Goal: Information Seeking & Learning: Learn about a topic

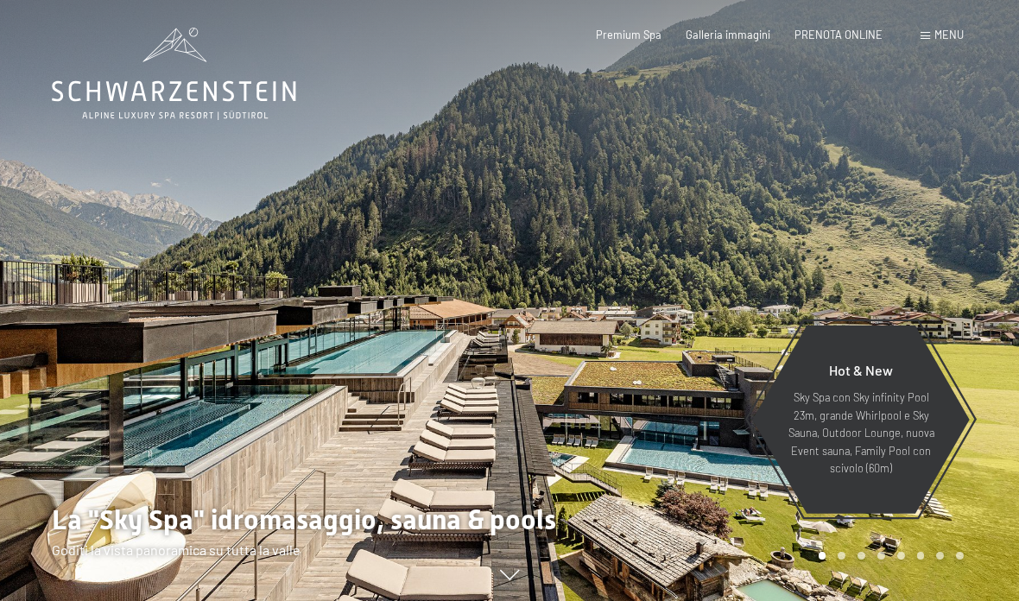
click at [921, 33] on span at bounding box center [925, 36] width 9 height 8
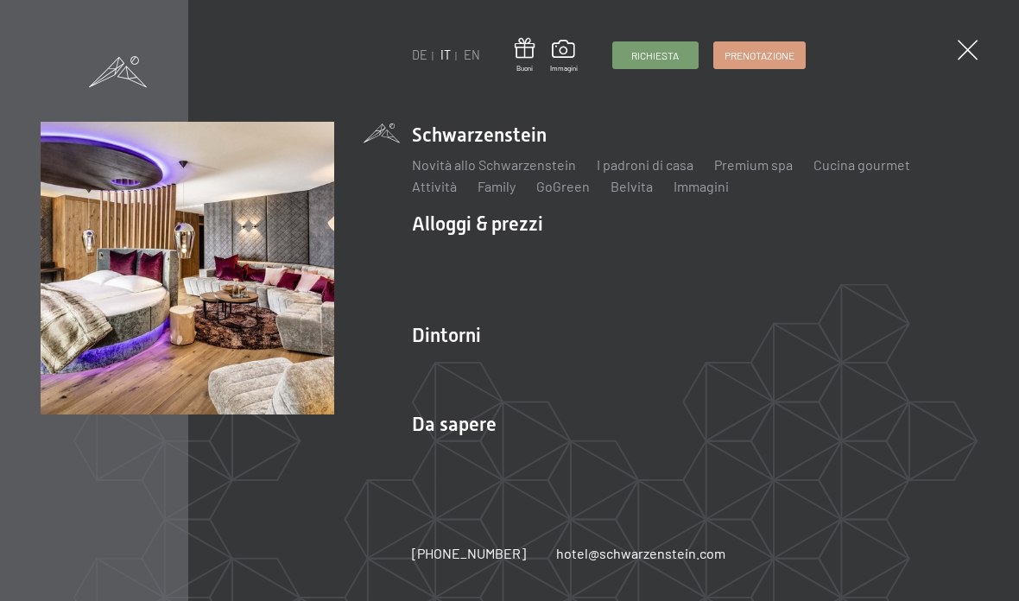
click at [904, 260] on link "Prezzi trattmenti" at bounding box center [883, 253] width 102 height 16
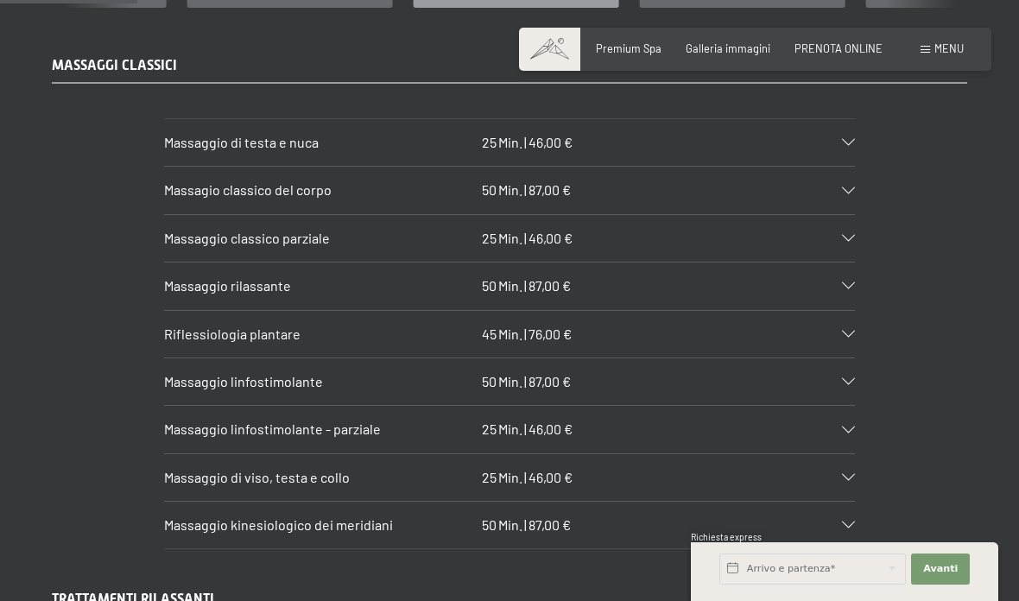
scroll to position [1462, 0]
click at [843, 237] on div "Massaggio classico parziale 25 Min. | 46,00 €" at bounding box center [509, 237] width 691 height 47
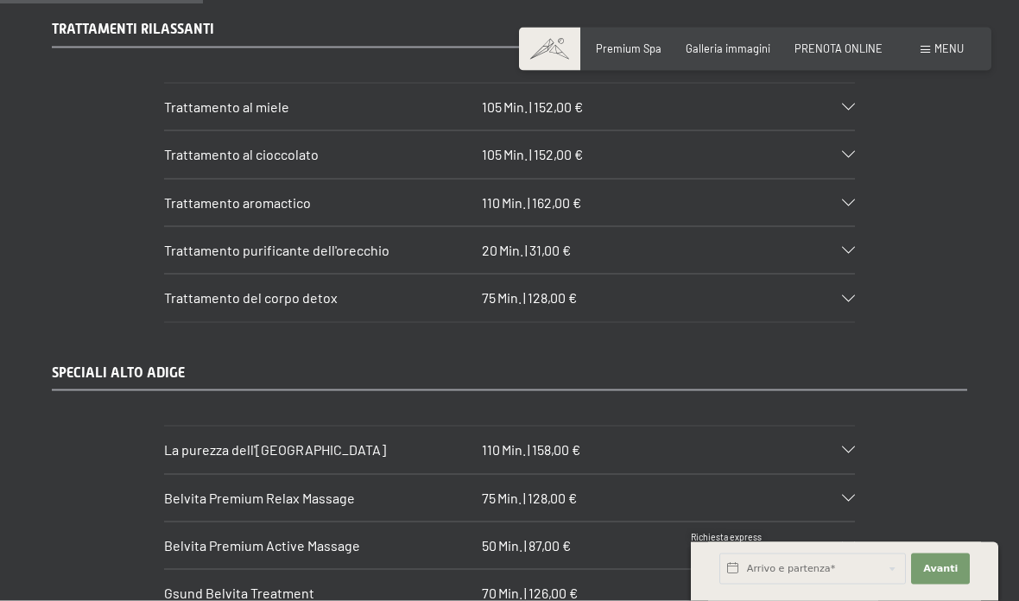
scroll to position [2191, 0]
click at [831, 251] on div "Trattamento purificante dell'orecchio 20 Min. | 31,00 €" at bounding box center [509, 249] width 691 height 47
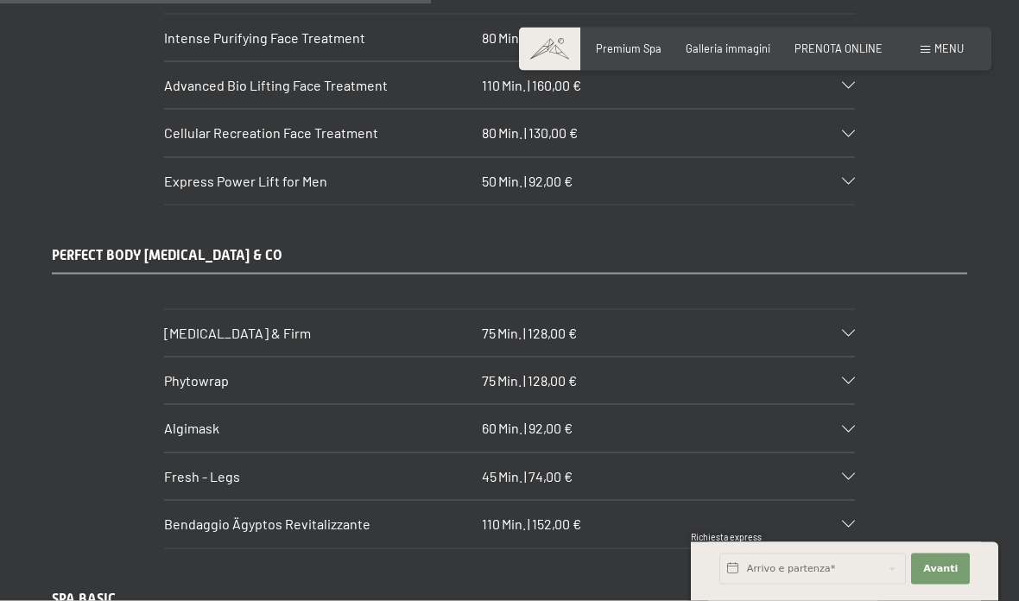
scroll to position [4661, 0]
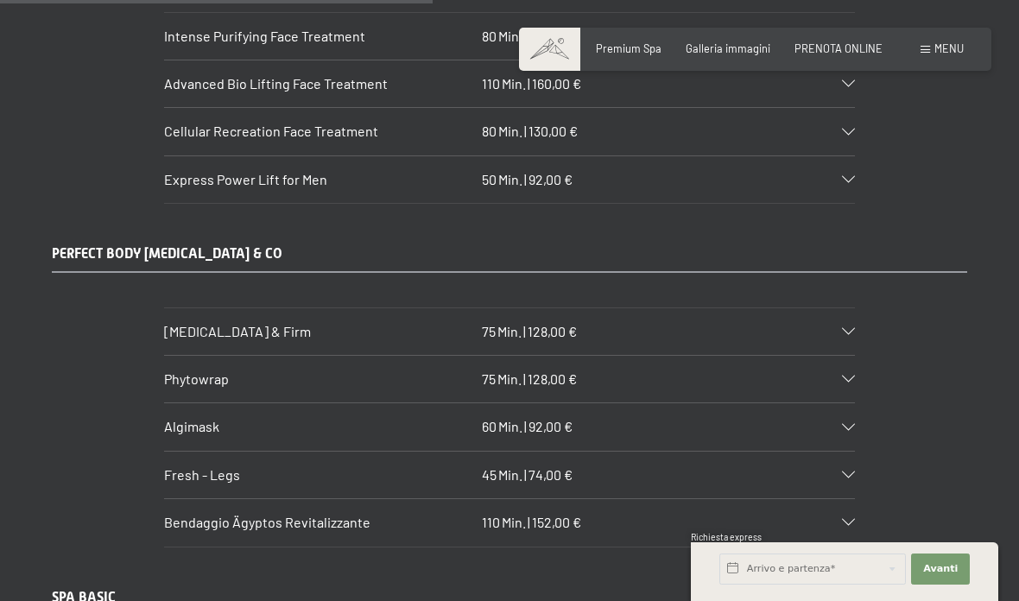
click at [839, 308] on div "[MEDICAL_DATA] & Firm 75 Min. | 128,00 €" at bounding box center [509, 331] width 691 height 47
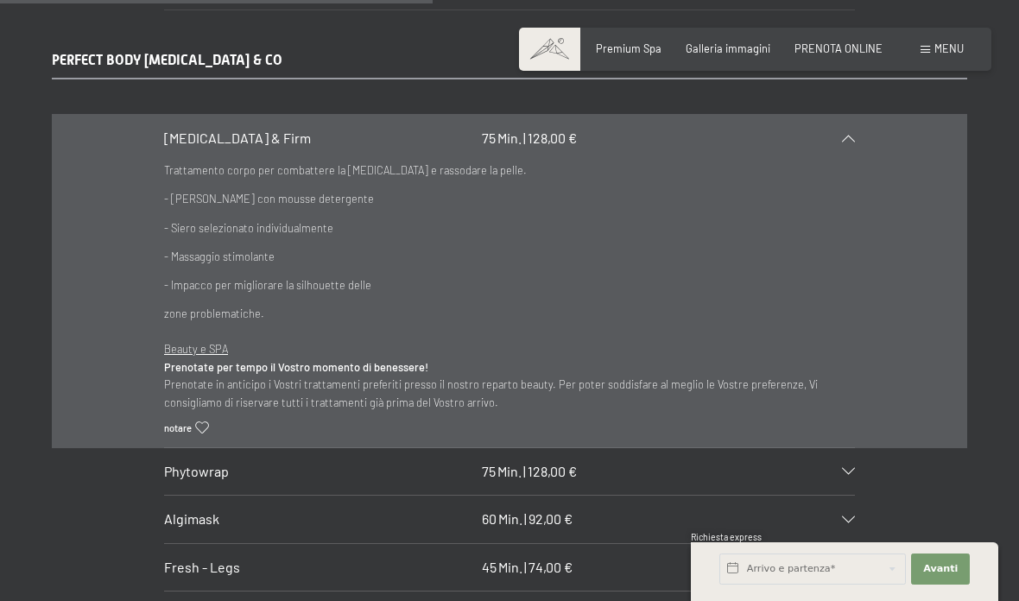
click at [849, 468] on icon at bounding box center [848, 471] width 13 height 7
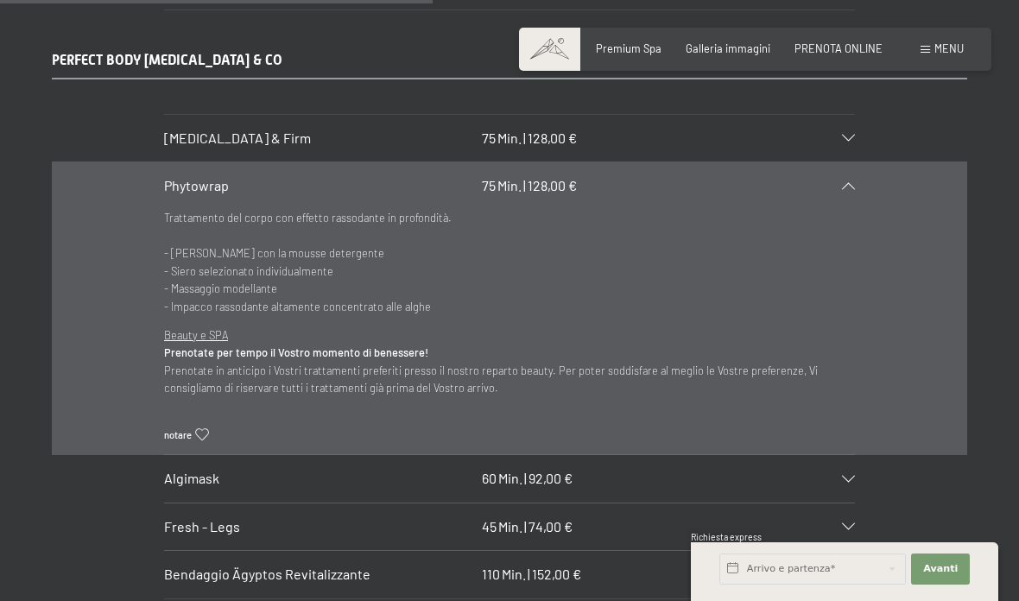
click at [847, 523] on icon at bounding box center [848, 526] width 13 height 7
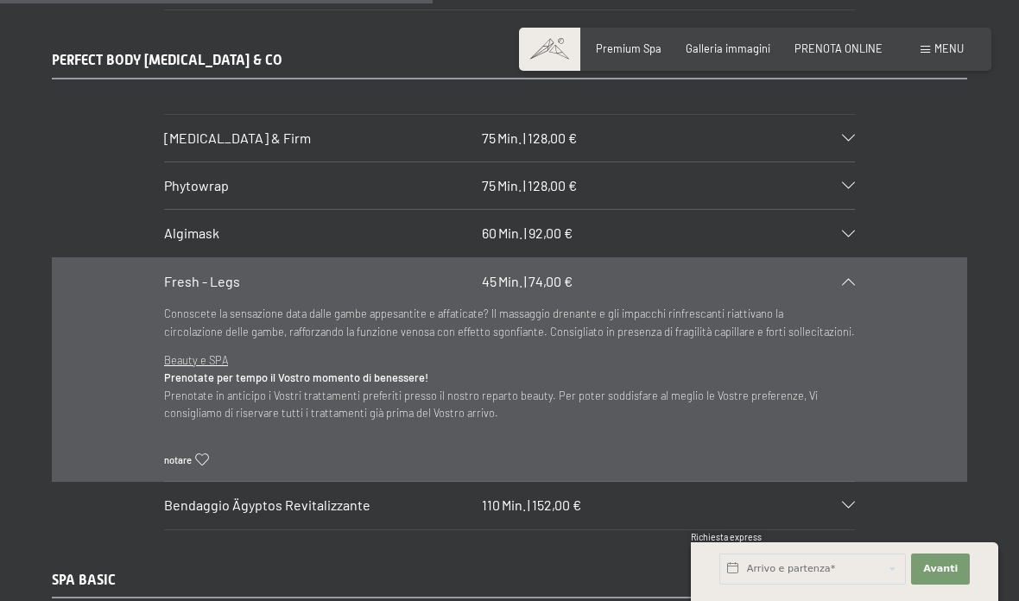
click at [852, 502] on icon at bounding box center [848, 505] width 13 height 7
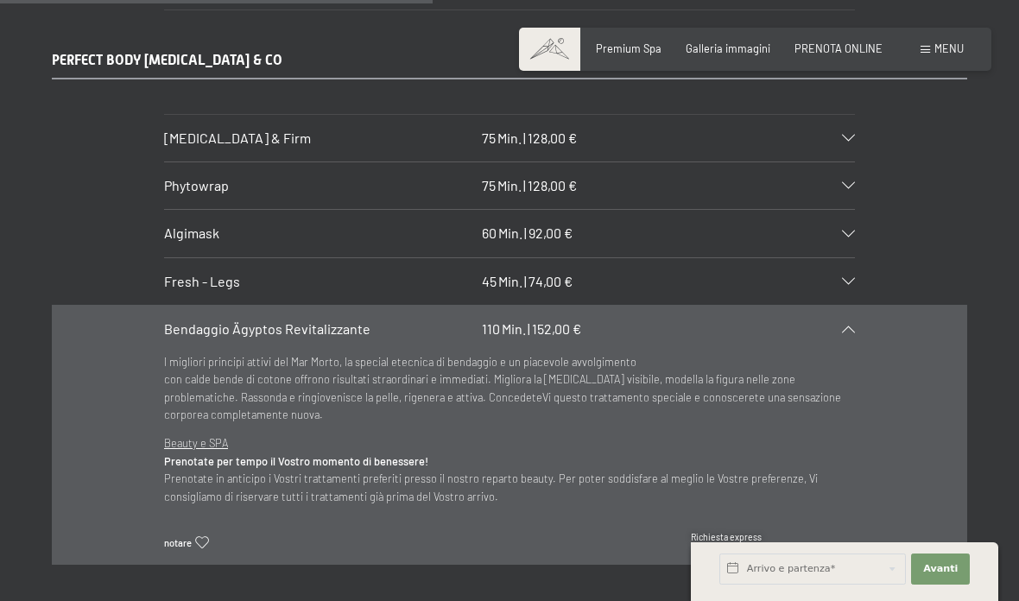
click at [847, 210] on div "Algimask 60 Min. | 92,00 €" at bounding box center [509, 233] width 691 height 47
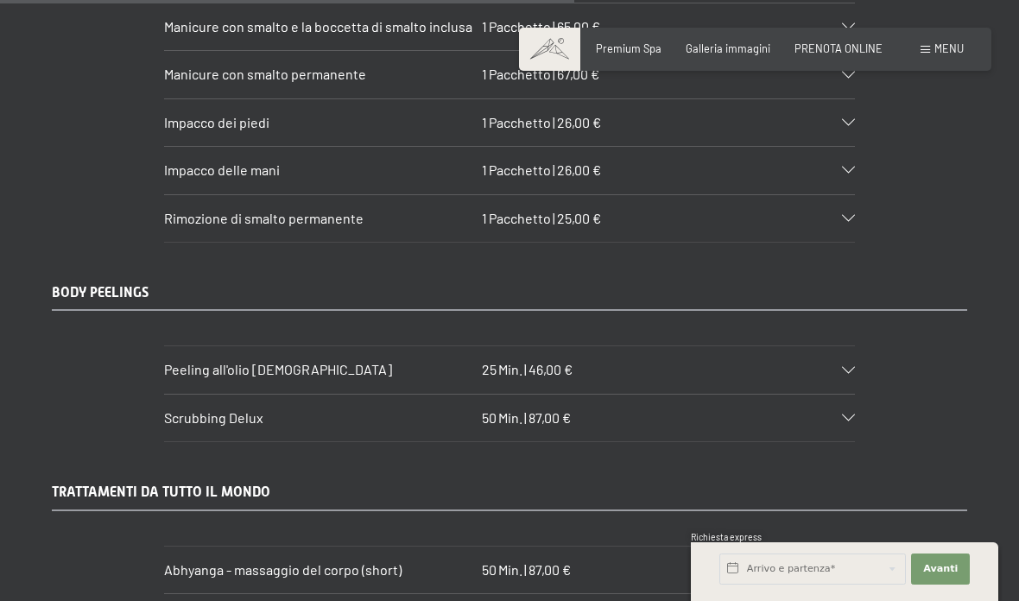
scroll to position [6222, 0]
click at [835, 345] on div "Peeling all'olio [DEMOGRAPHIC_DATA] 25 Min. | 46,00 €" at bounding box center [509, 368] width 691 height 47
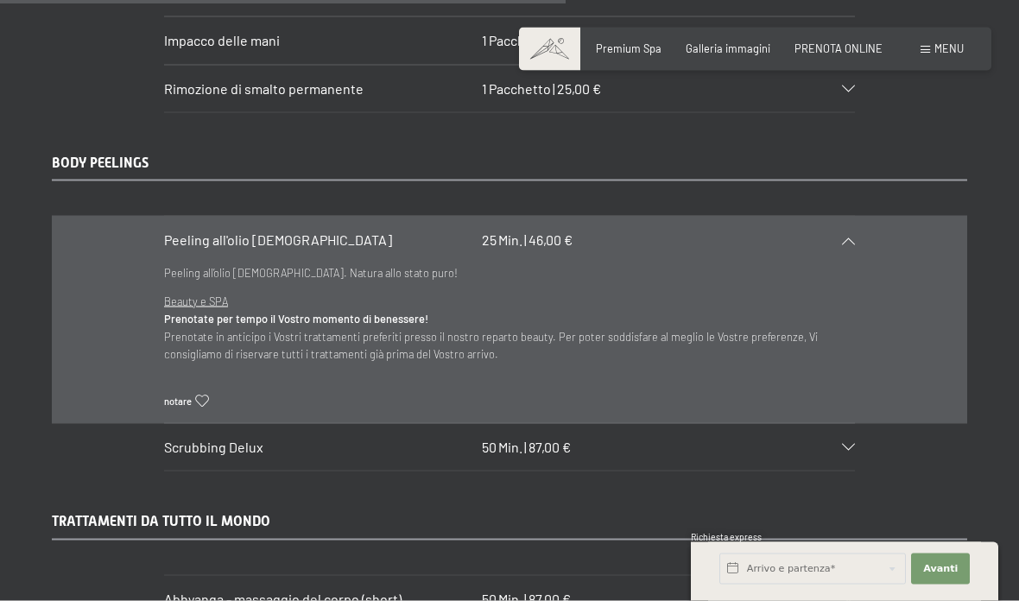
scroll to position [6106, 0]
click at [840, 423] on div "Scrubbing Delux 50 Min. | 87,00 €" at bounding box center [509, 446] width 691 height 47
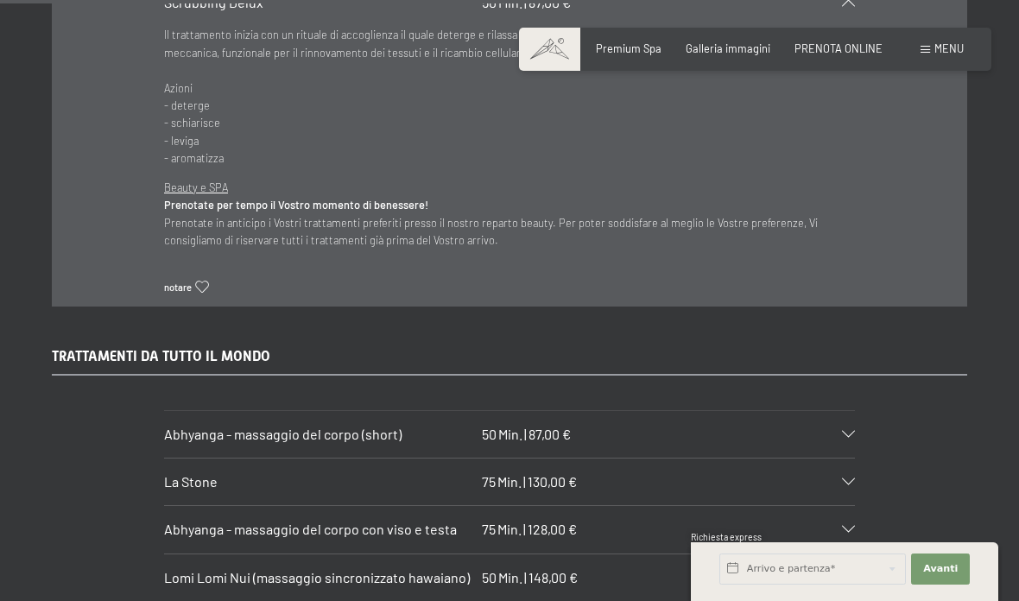
scroll to position [6393, 0]
click at [843, 553] on div "Lomi Lomi Nui (massaggio sincronizzato hawaiano) 50 Min. | 148,00 €" at bounding box center [509, 576] width 691 height 47
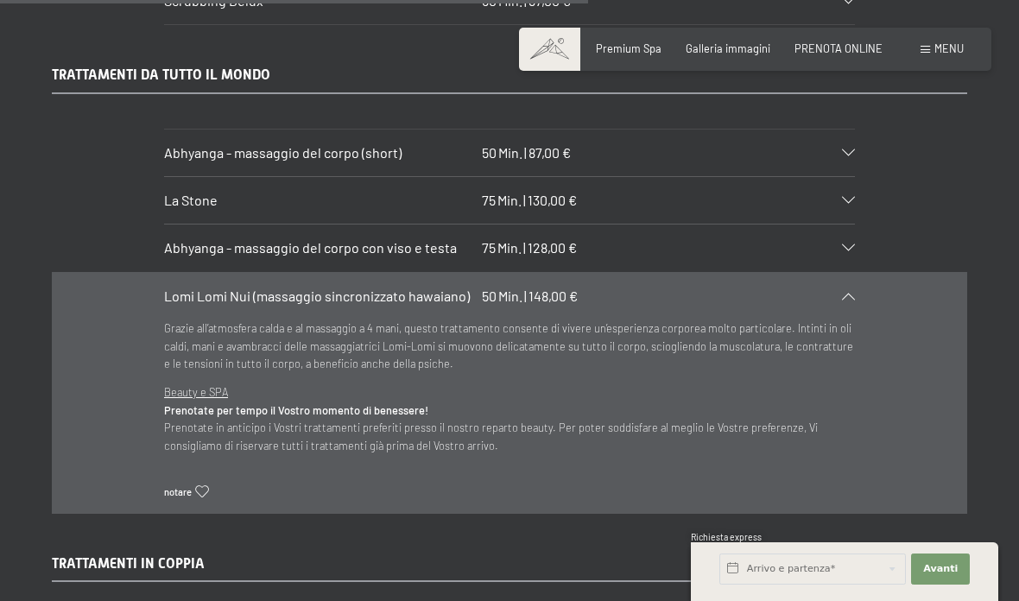
click at [838, 130] on div "Abhyanga - massaggio del corpo (short) 50 Min. | 87,00 €" at bounding box center [509, 153] width 691 height 47
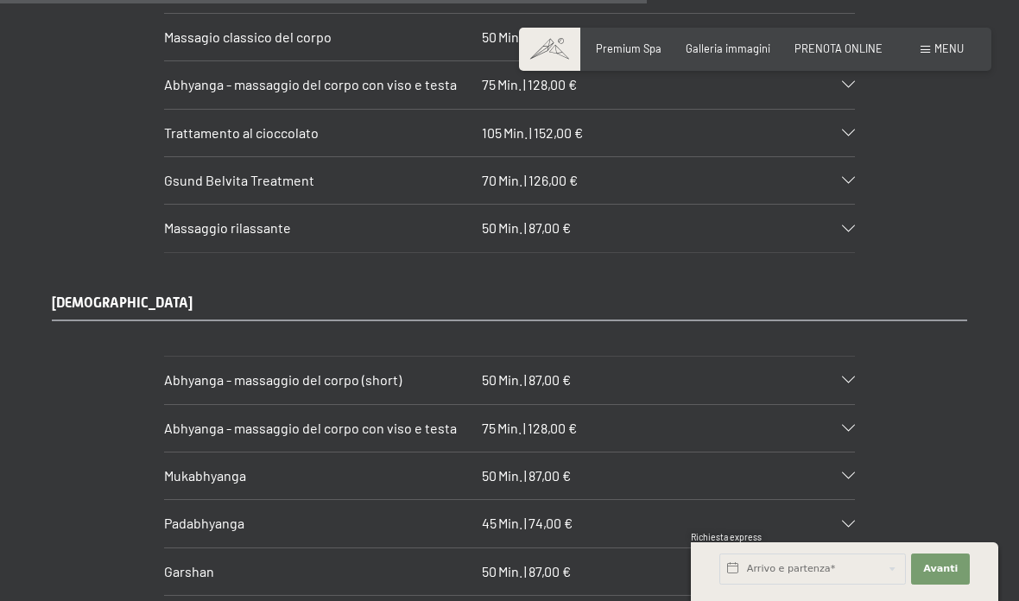
scroll to position [7051, 0]
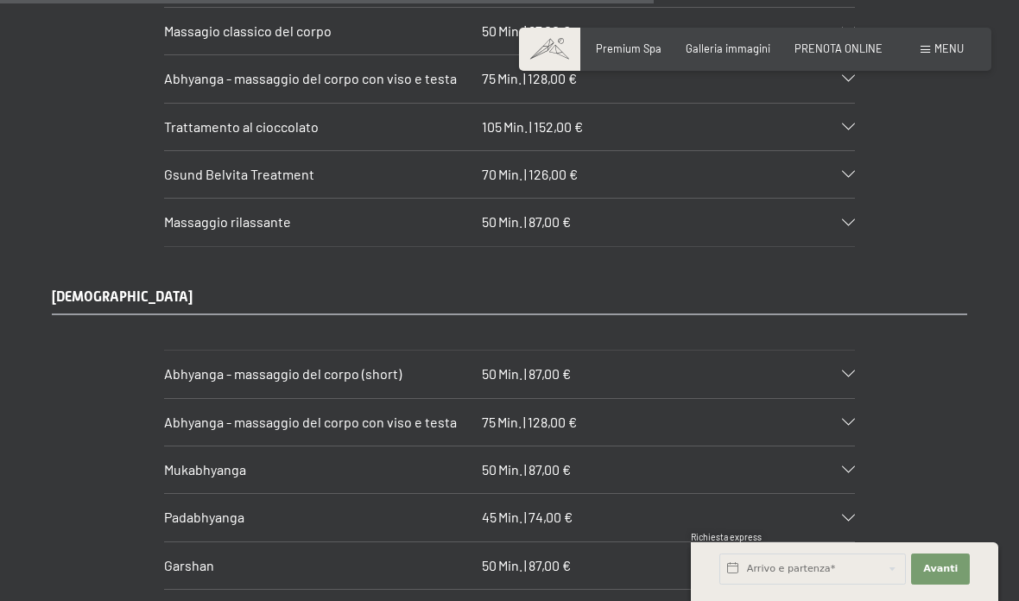
click at [854, 370] on icon at bounding box center [848, 373] width 13 height 7
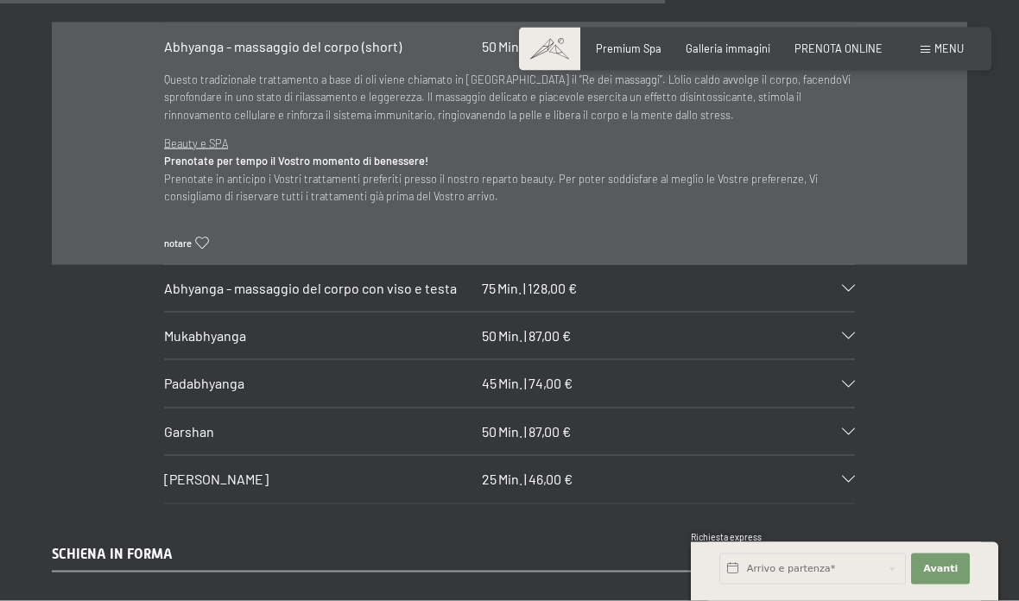
scroll to position [7187, 0]
click at [841, 379] on div at bounding box center [840, 382] width 30 height 7
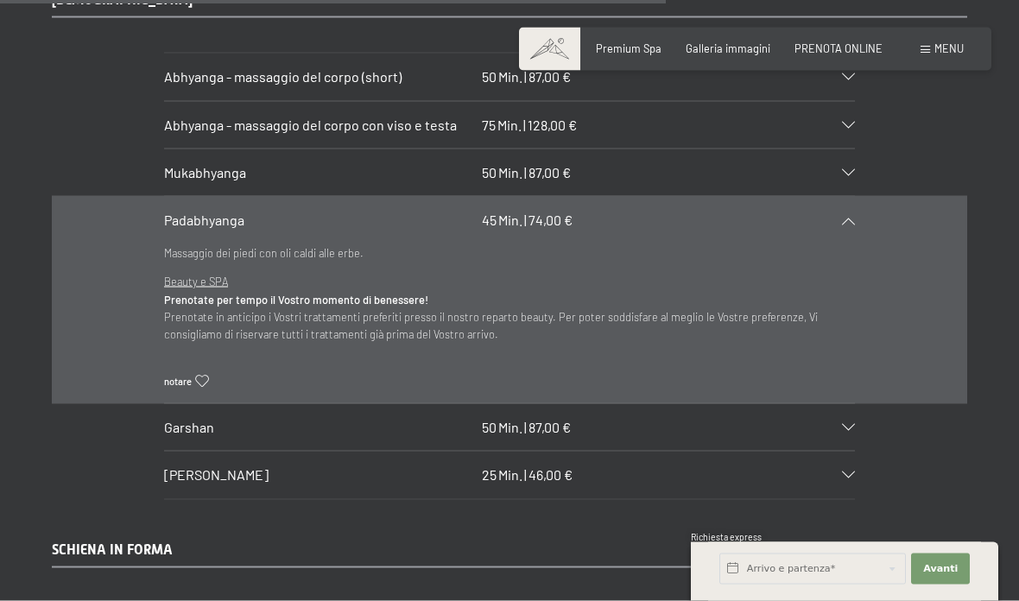
scroll to position [7156, 0]
click at [849, 168] on icon at bounding box center [848, 171] width 13 height 7
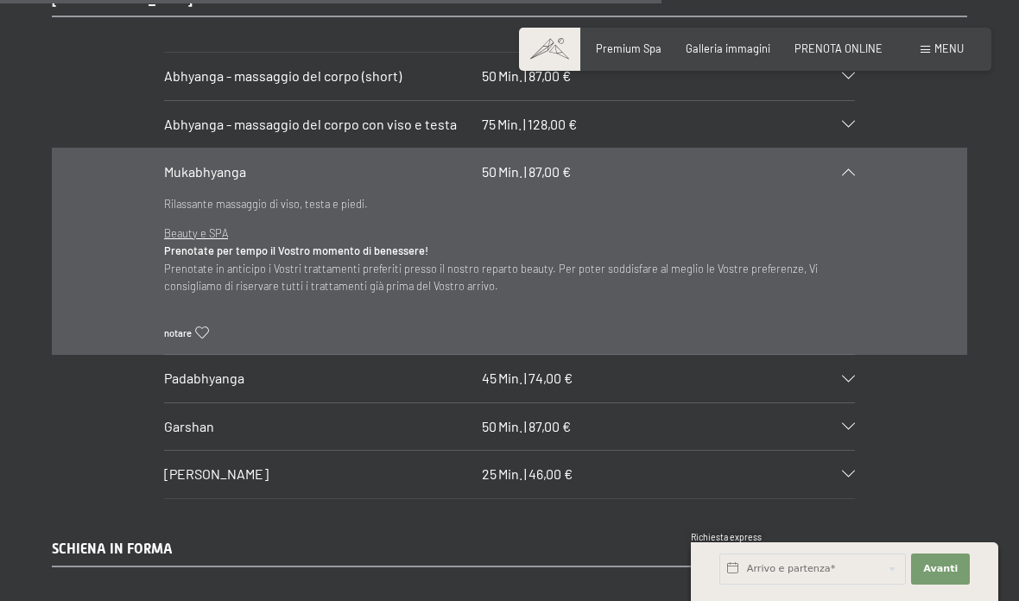
click at [832, 403] on div "Garshan 50 Min. | 87,00 €" at bounding box center [509, 426] width 691 height 47
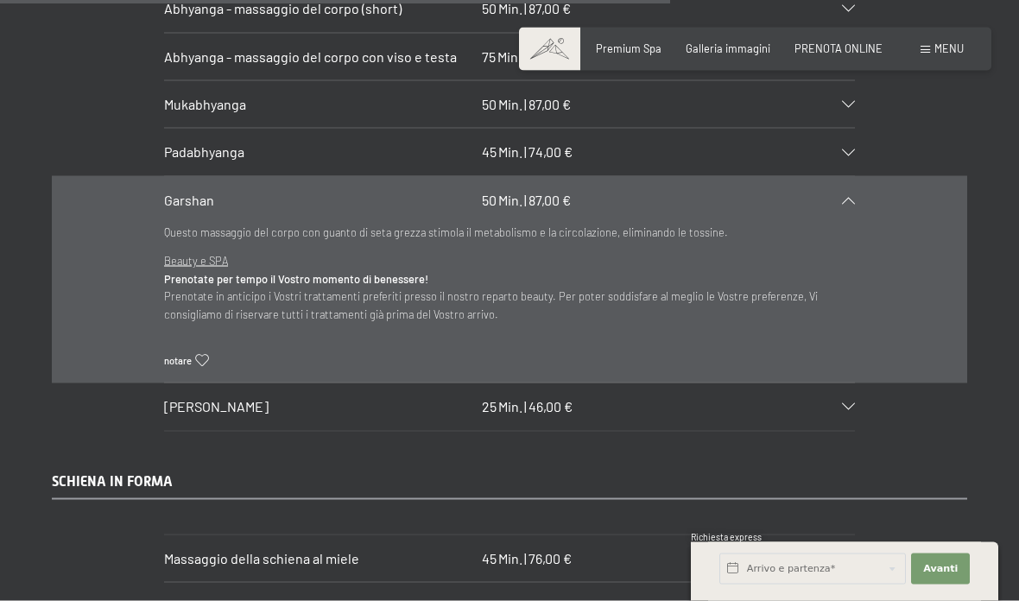
scroll to position [7229, 0]
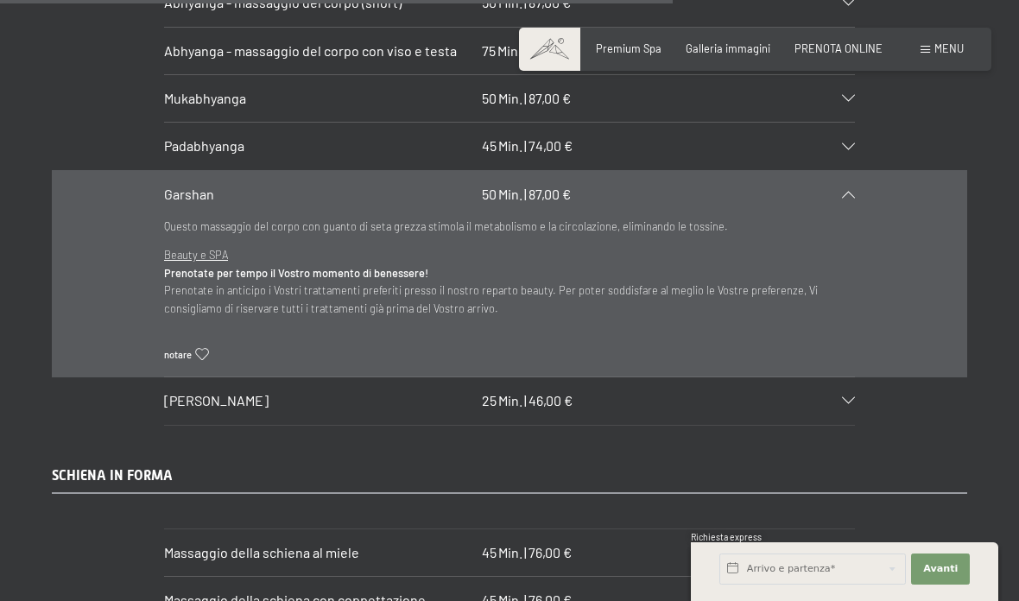
click at [836, 377] on div "[PERSON_NAME] 25 Min. | 46,00 €" at bounding box center [509, 400] width 691 height 47
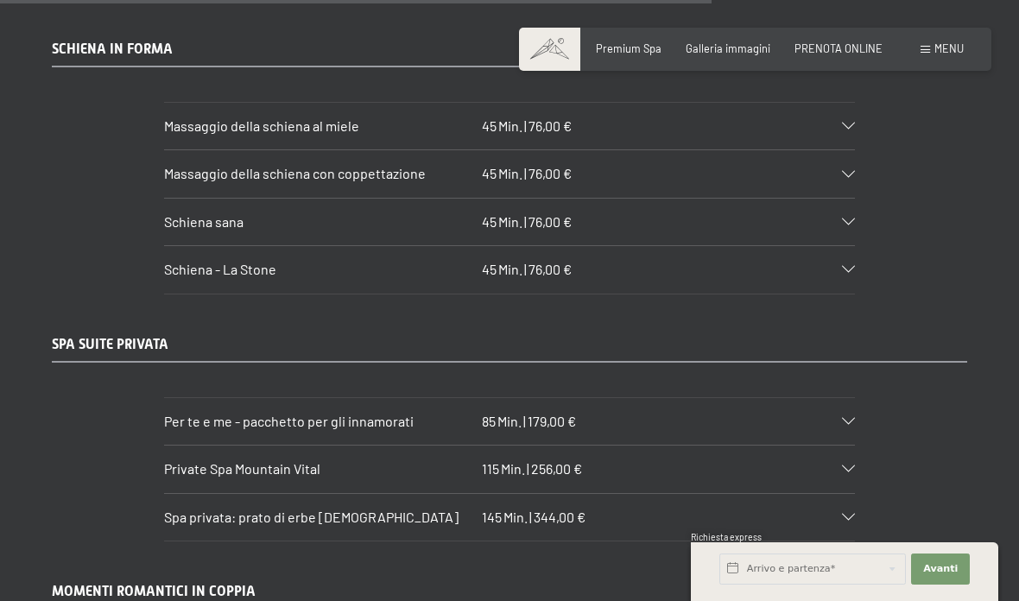
scroll to position [7660, 0]
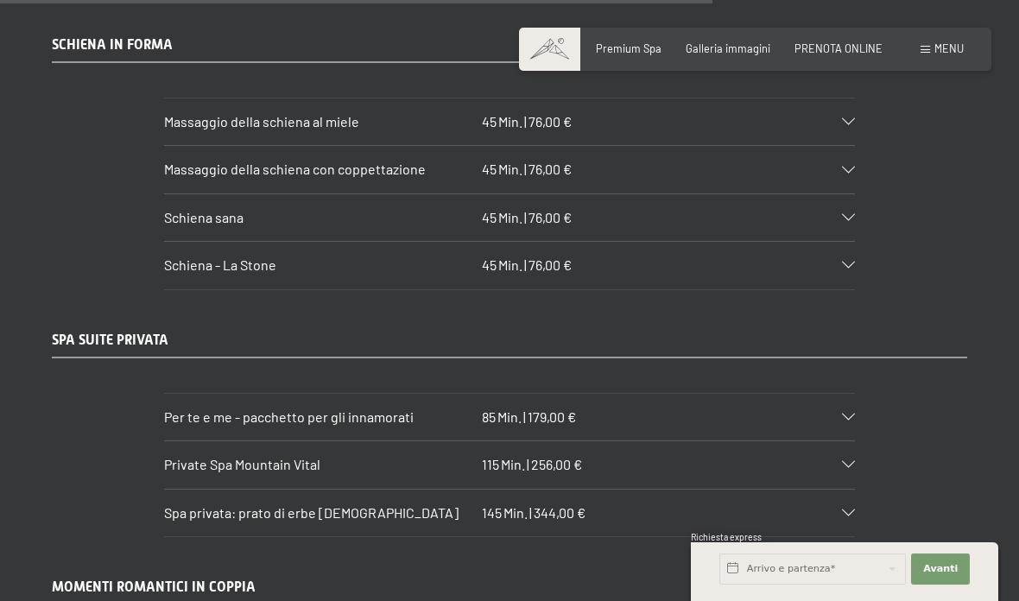
click at [794, 441] on div "Private Spa Mountain Vital 115 Min. | 256,00 €" at bounding box center [509, 464] width 691 height 47
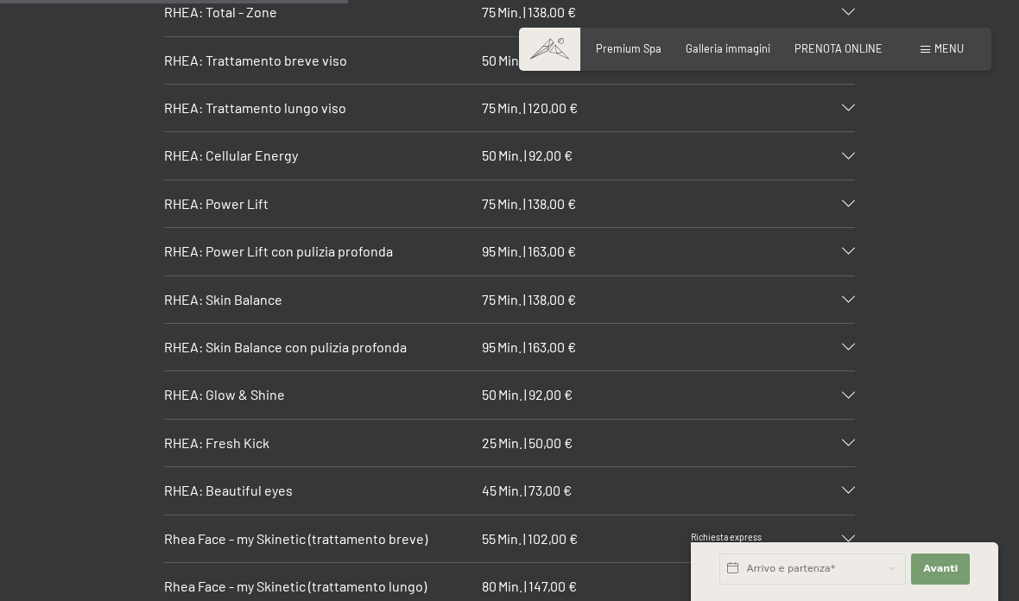
scroll to position [3761, 0]
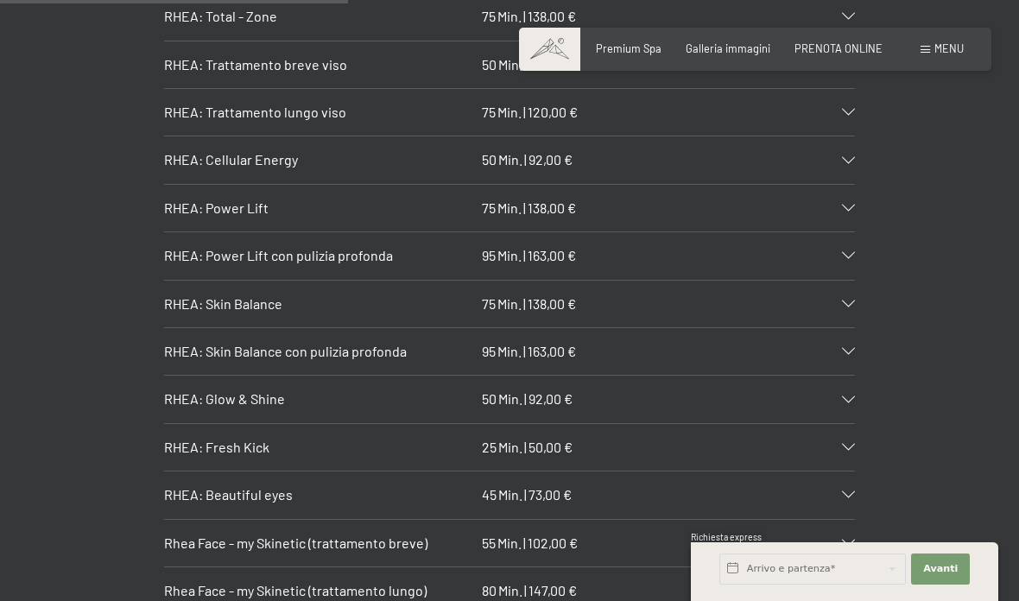
click at [854, 491] on icon at bounding box center [848, 494] width 13 height 7
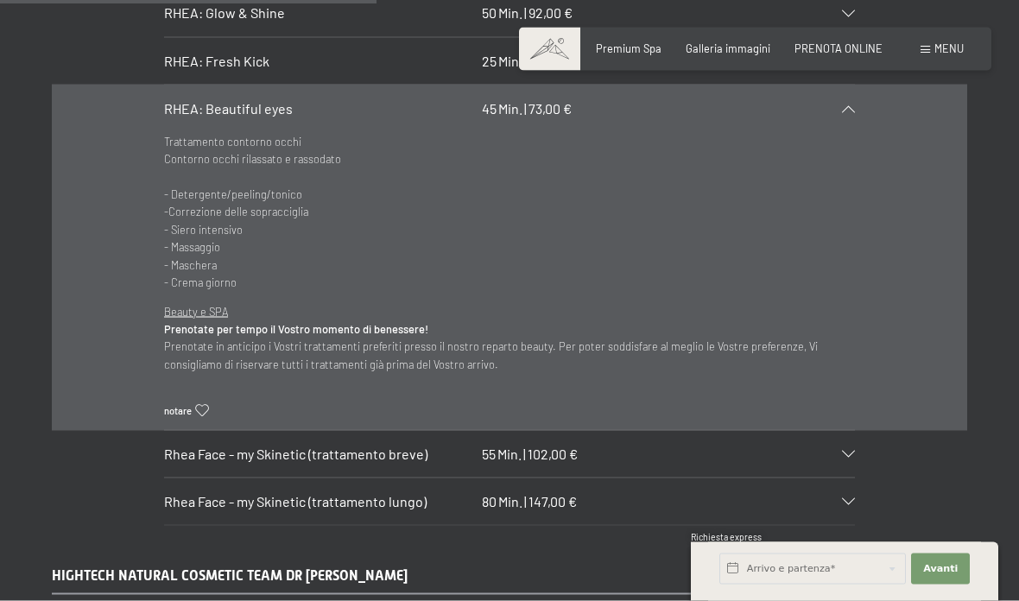
scroll to position [4146, 0]
click at [836, 499] on div at bounding box center [840, 502] width 30 height 7
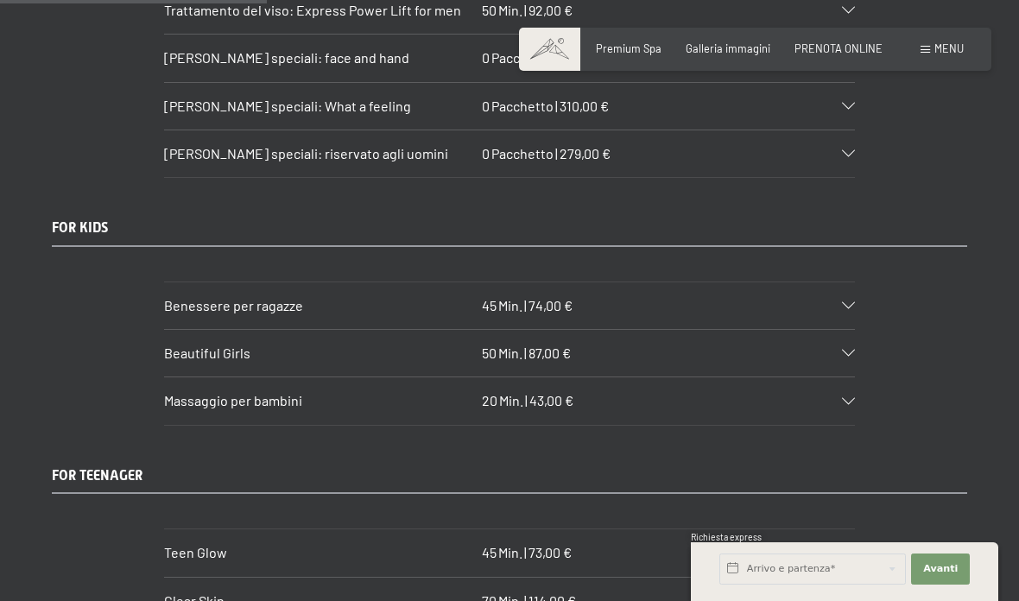
scroll to position [2995, 0]
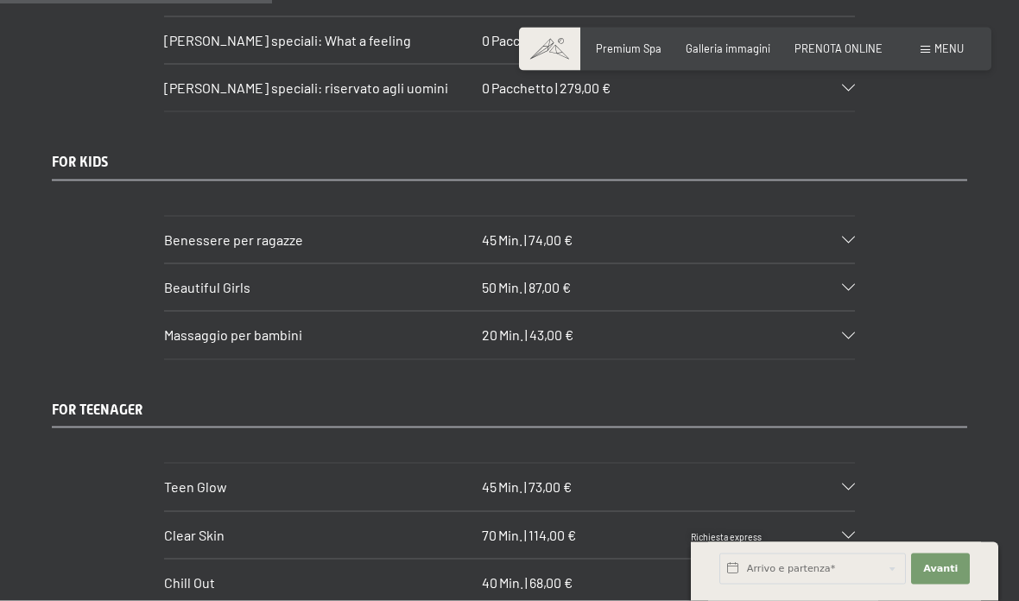
click at [853, 312] on div "Massaggio per bambini 20 Min. | 43,00 €" at bounding box center [509, 335] width 691 height 47
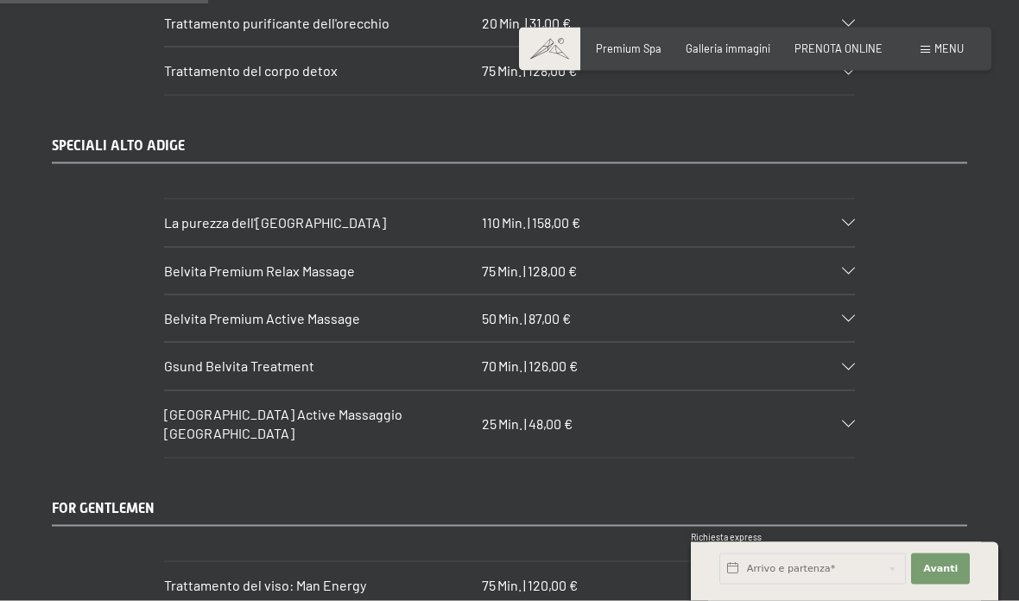
scroll to position [2259, 0]
click at [853, 313] on div "Belvita Premium Active Massage 50 Min. | 87,00 €" at bounding box center [509, 317] width 691 height 47
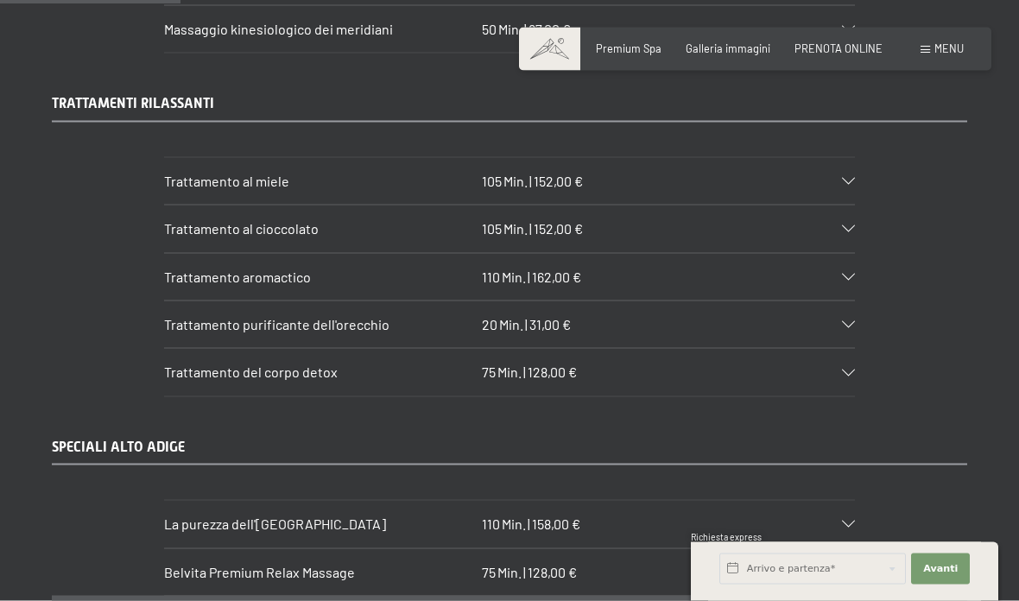
scroll to position [1958, 0]
click at [823, 175] on div "Trattamento al miele 105 Min. | 152,00 €" at bounding box center [509, 180] width 691 height 47
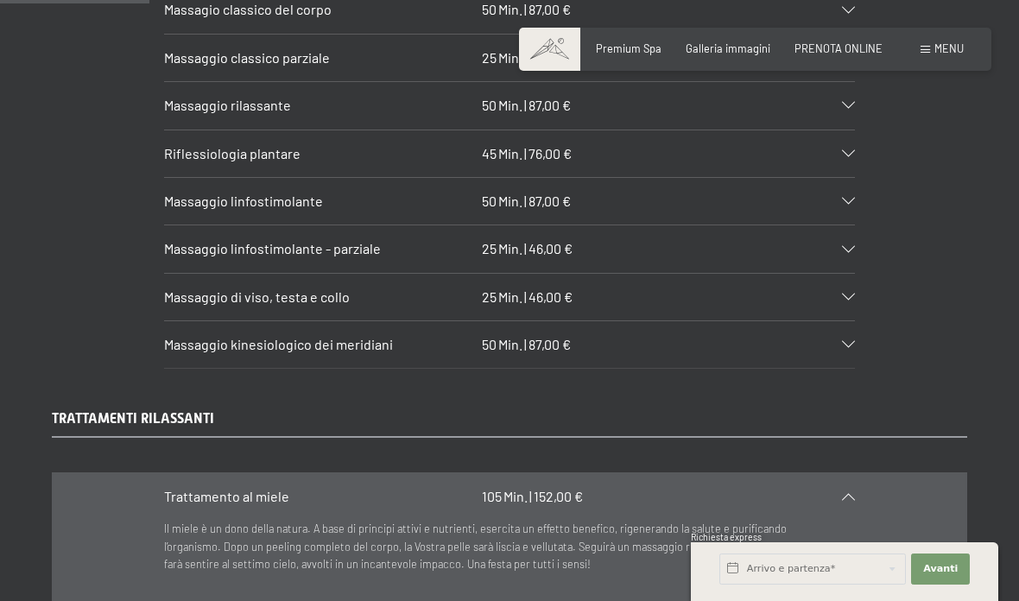
scroll to position [1632, 0]
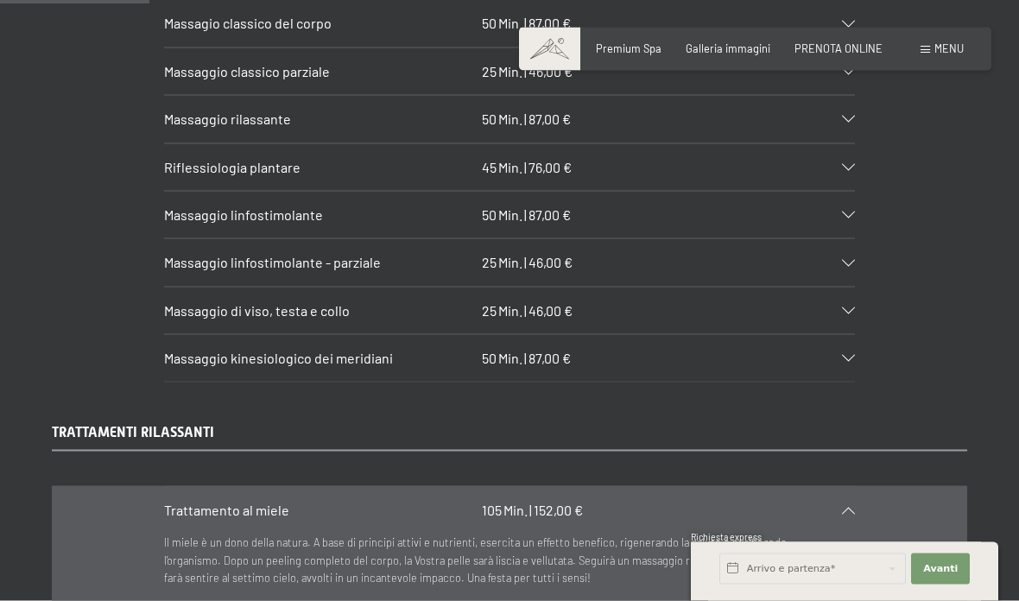
click at [837, 218] on div "Massaggio linfostimolante 50 Min. | 87,00 €" at bounding box center [509, 215] width 691 height 47
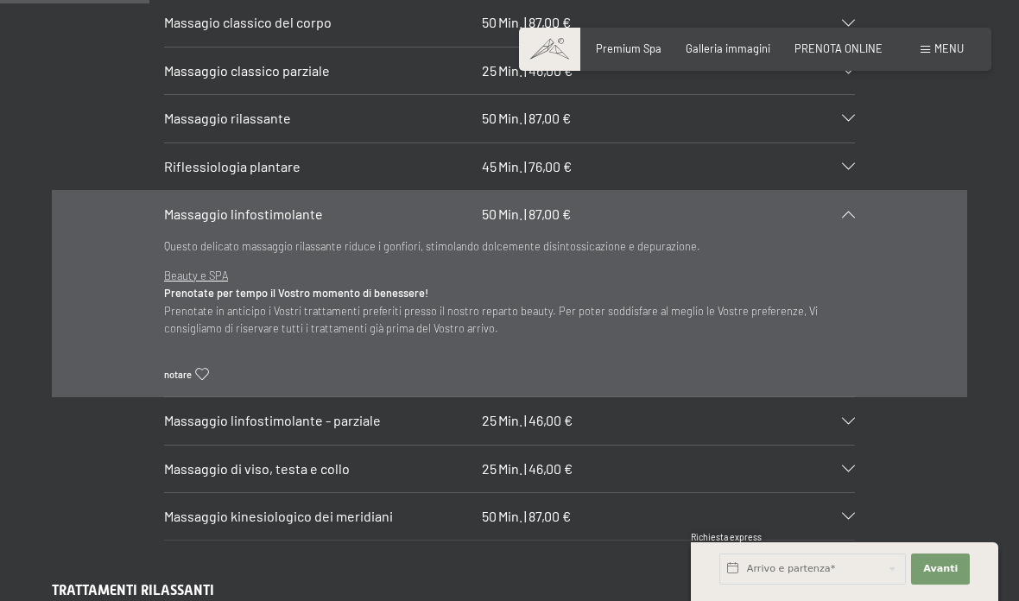
click at [847, 211] on icon at bounding box center [848, 214] width 13 height 7
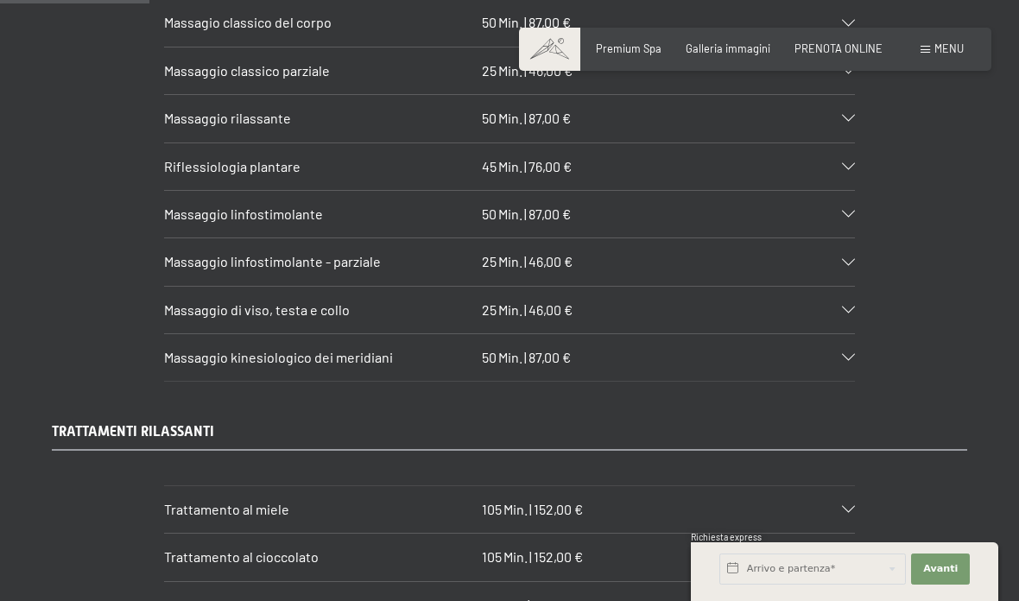
click at [852, 261] on div "Massaggio linfostimolante - parziale 25 Min. | 46,00 €" at bounding box center [509, 261] width 691 height 47
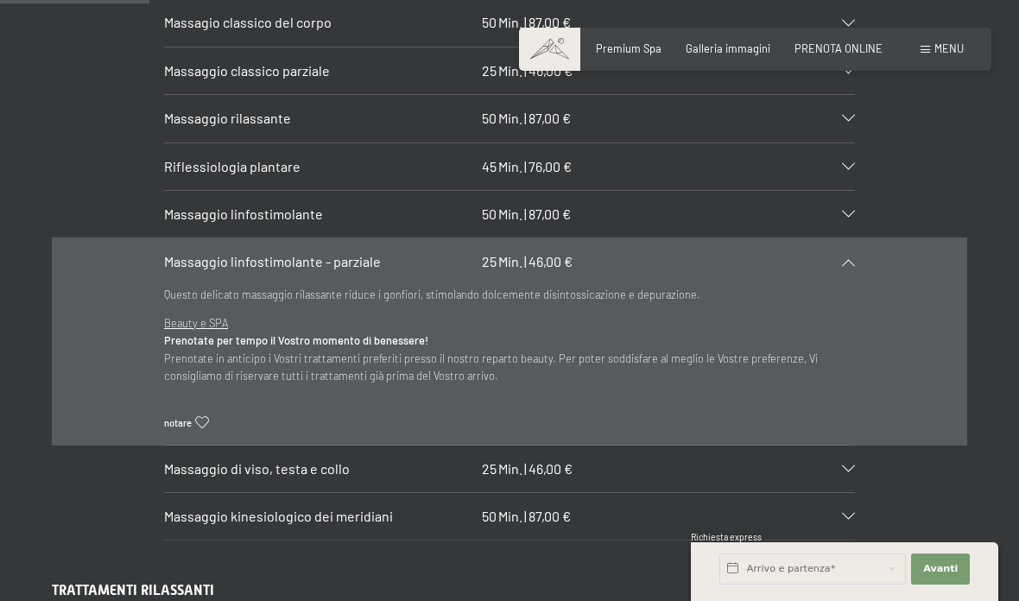
click at [844, 271] on div "Massaggio linfostimolante - parziale 25 Min. | 46,00 €" at bounding box center [509, 261] width 691 height 47
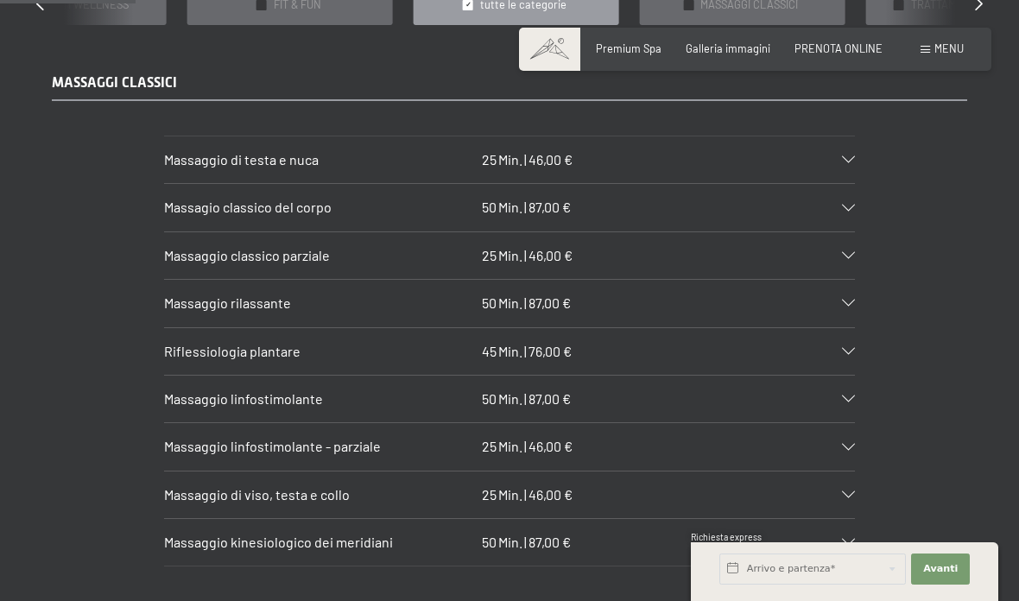
scroll to position [1445, 0]
click at [840, 253] on div "Massaggio classico parziale 25 Min. | 46,00 €" at bounding box center [509, 254] width 691 height 47
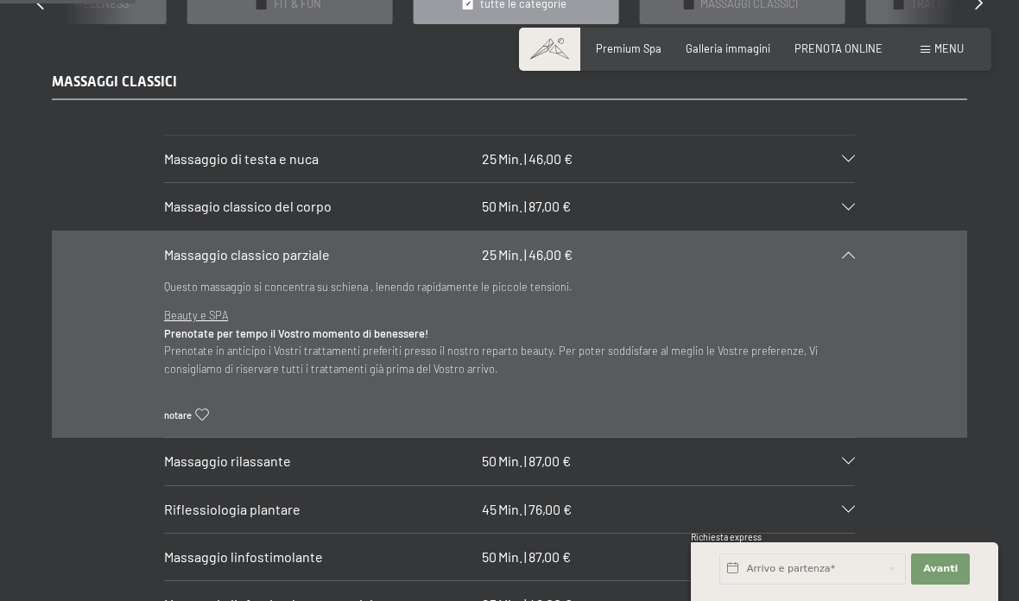
click at [837, 253] on div "Massaggio classico parziale 25 Min. | 46,00 €" at bounding box center [509, 254] width 691 height 47
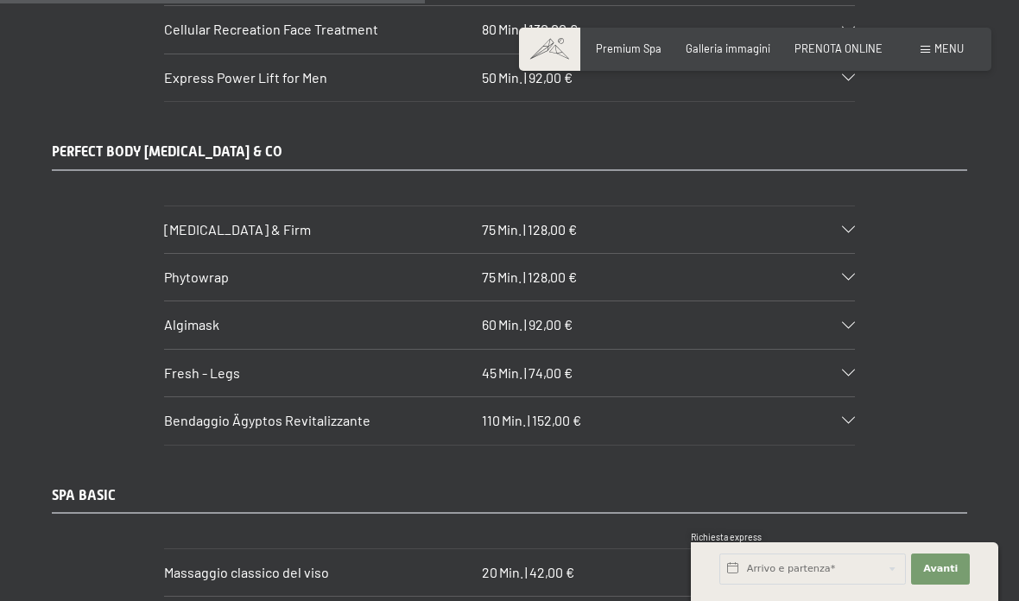
scroll to position [4573, 0]
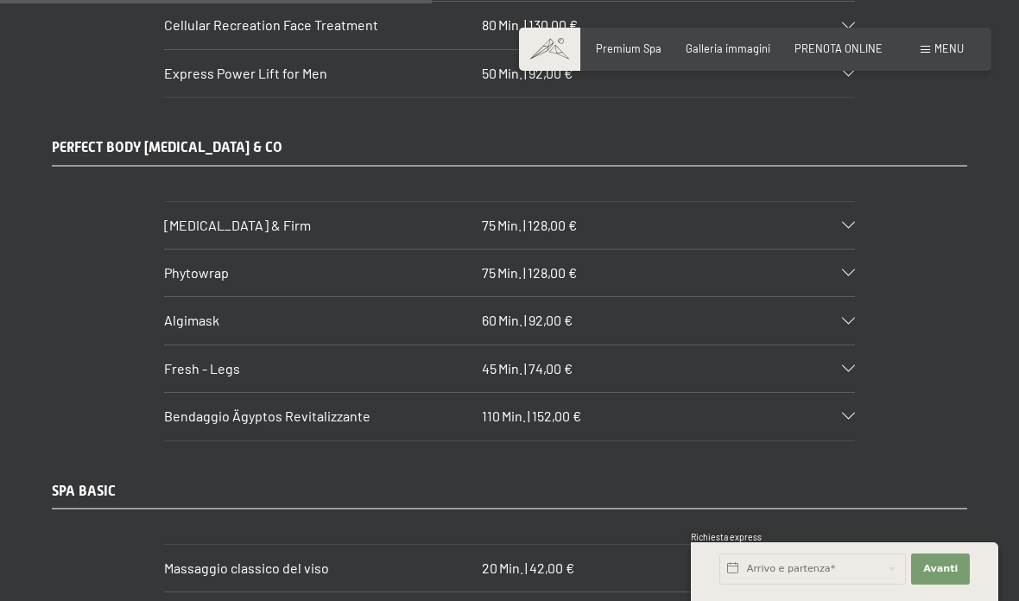
click at [849, 345] on div "Fresh - Legs 45 Min. | 74,00 €" at bounding box center [509, 368] width 691 height 47
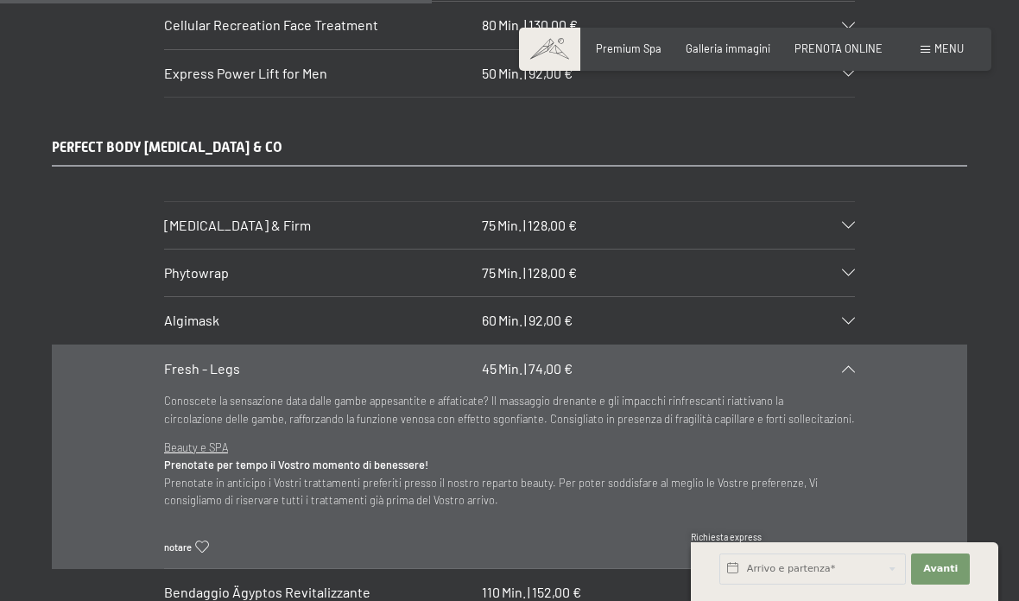
click at [883, 149] on div "PERFECT BODY [MEDICAL_DATA] & CO [MEDICAL_DATA] & Firm 75 Min. | 128,00 € Tratt…" at bounding box center [509, 377] width 1019 height 478
click at [845, 202] on div "[MEDICAL_DATA] & Firm 75 Min. | 128,00 €" at bounding box center [509, 225] width 691 height 47
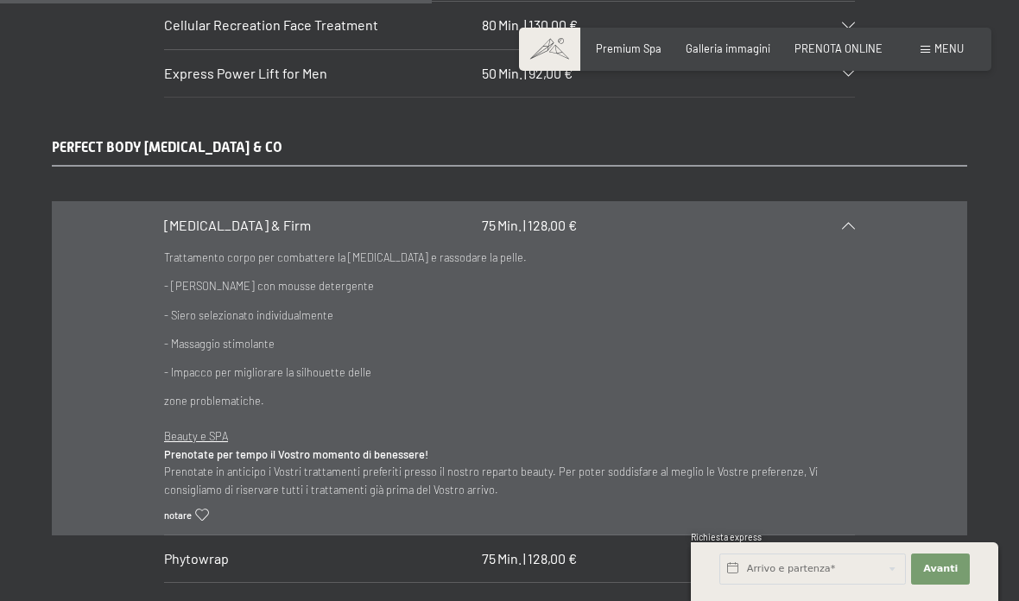
click at [853, 222] on icon at bounding box center [848, 225] width 13 height 7
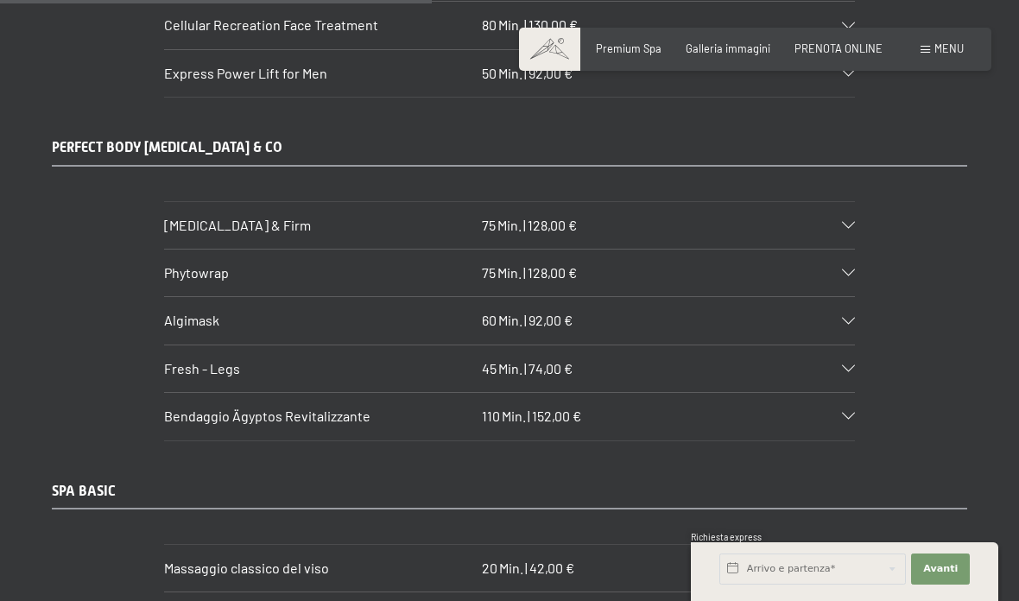
click at [845, 250] on div "Phytowrap 75 Min. | 128,00 €" at bounding box center [509, 273] width 691 height 47
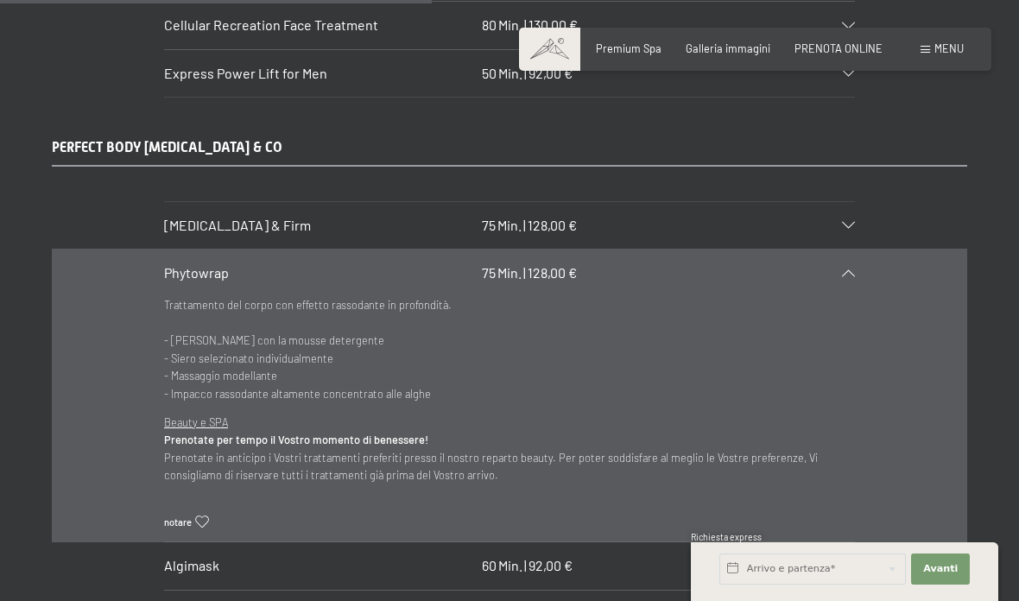
click at [846, 202] on div "[MEDICAL_DATA] & Firm 75 Min. | 128,00 €" at bounding box center [509, 225] width 691 height 47
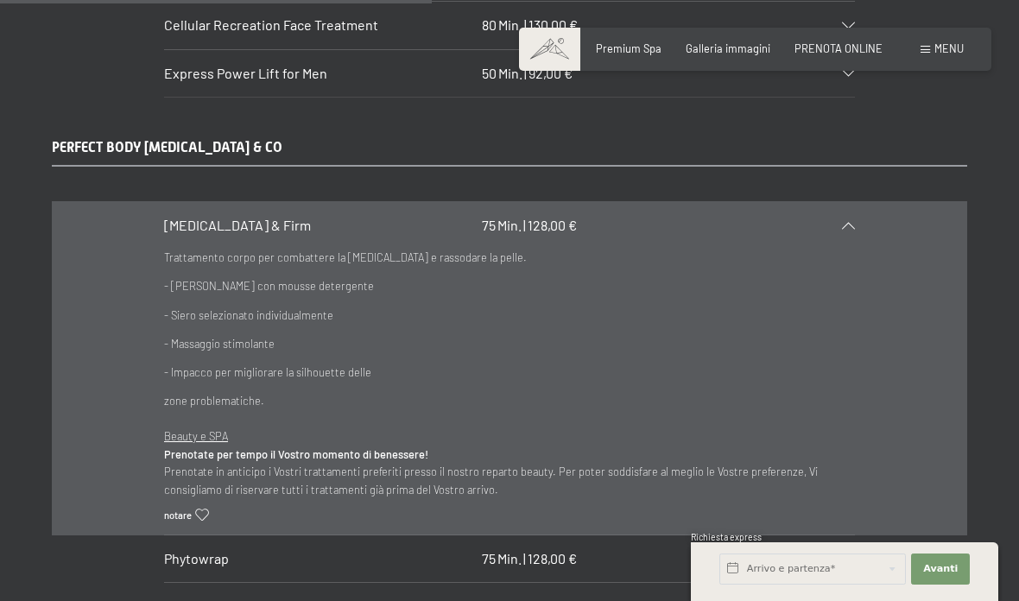
click at [847, 277] on p "- [PERSON_NAME] con mousse detergente" at bounding box center [509, 285] width 691 height 17
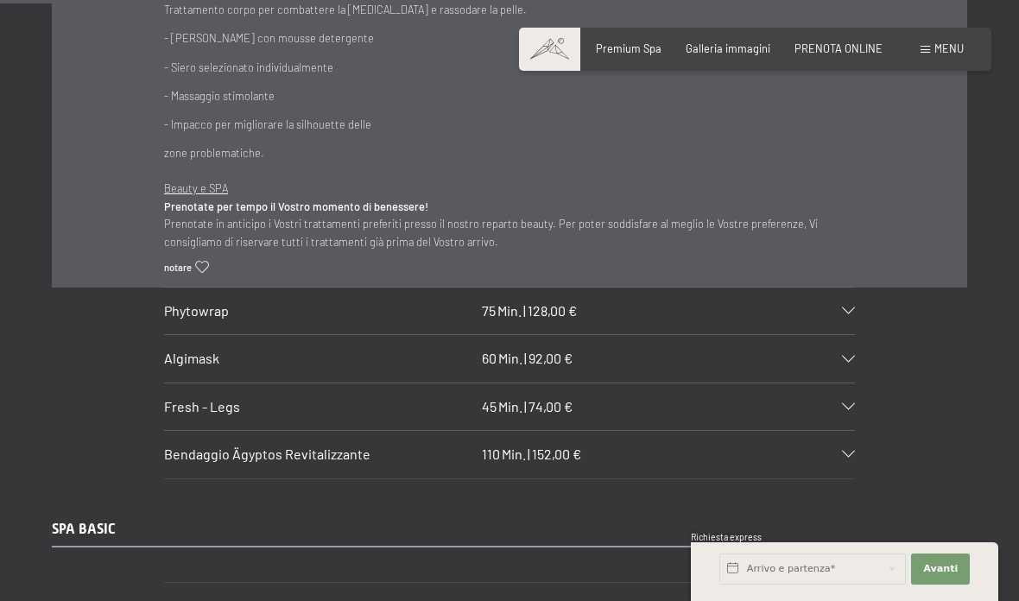
scroll to position [4852, 0]
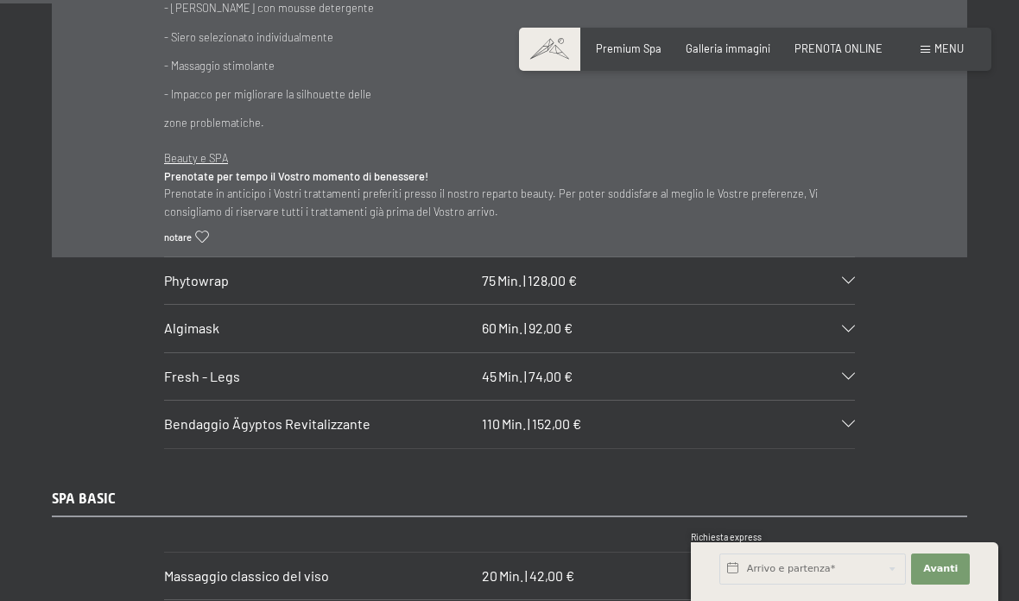
click at [840, 305] on div "Algimask 60 Min. | 92,00 €" at bounding box center [509, 328] width 691 height 47
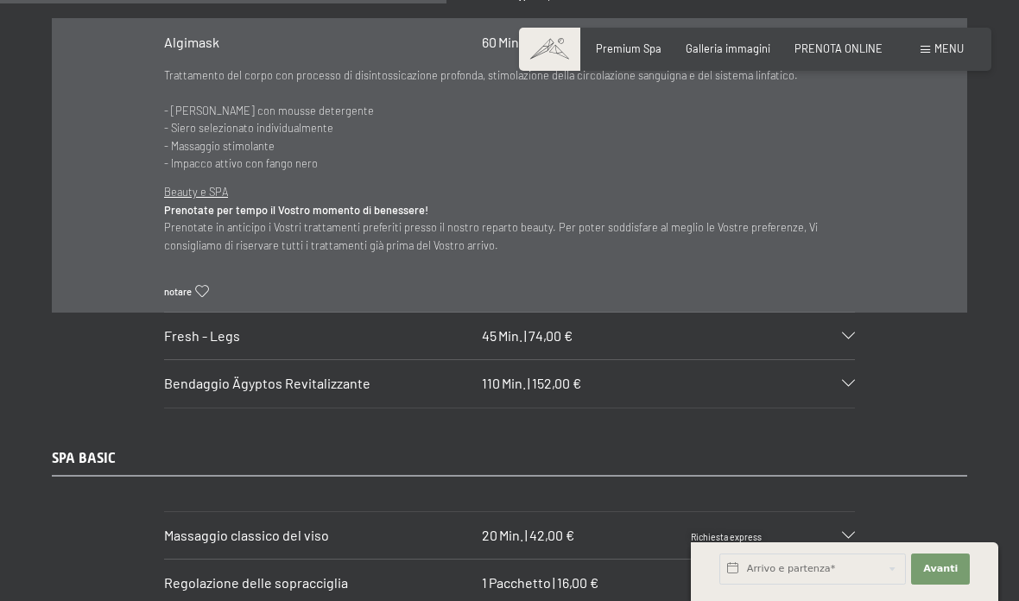
click at [850, 360] on div "Bendaggio Ägyptos Revitalizzante 110 Min. | 152,00 €" at bounding box center [509, 383] width 691 height 47
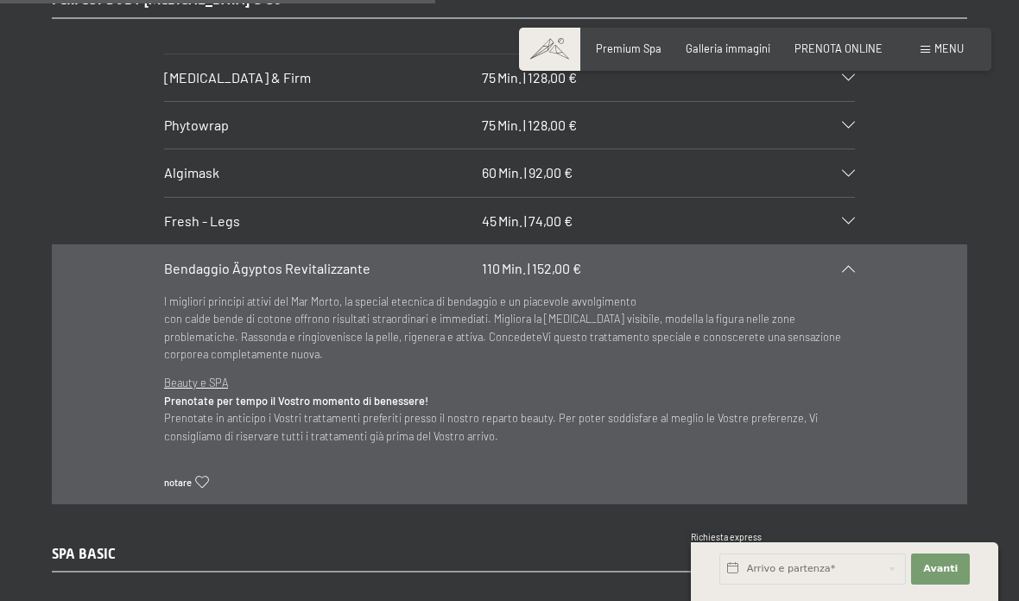
scroll to position [4718, 0]
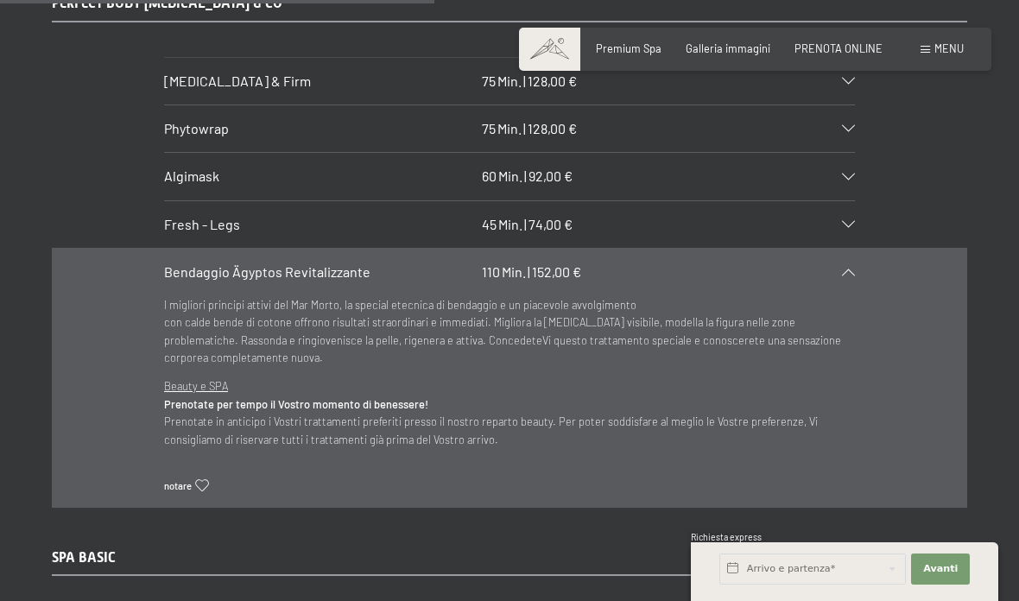
click at [852, 201] on div "Fresh - Legs 45 Min. | 74,00 €" at bounding box center [509, 224] width 691 height 47
